Goal: Transaction & Acquisition: Purchase product/service

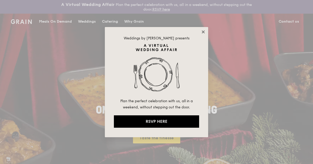
click at [204, 32] on icon at bounding box center [202, 31] width 3 height 3
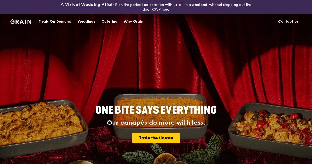
click at [109, 21] on div "Catering" at bounding box center [109, 21] width 16 height 15
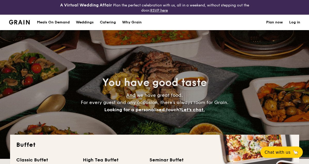
select select
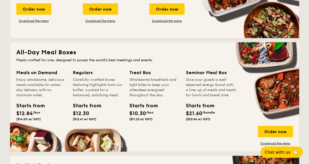
scroll to position [232, 0]
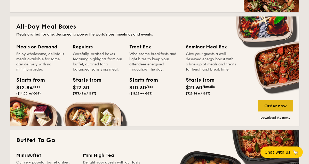
click at [272, 105] on div "Order now" at bounding box center [275, 105] width 35 height 11
